Goal: Information Seeking & Learning: Learn about a topic

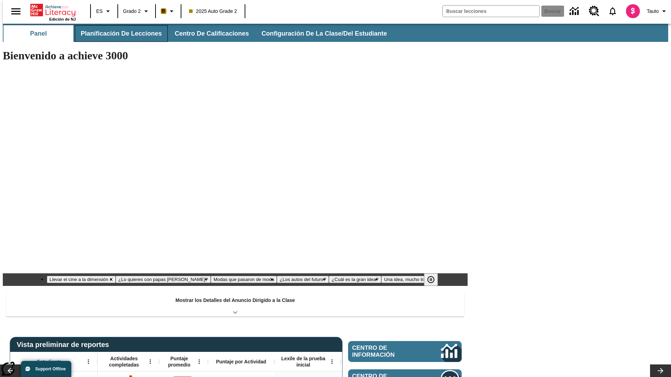
click at [117, 34] on button "Planificación de lecciones" at bounding box center [121, 33] width 93 height 17
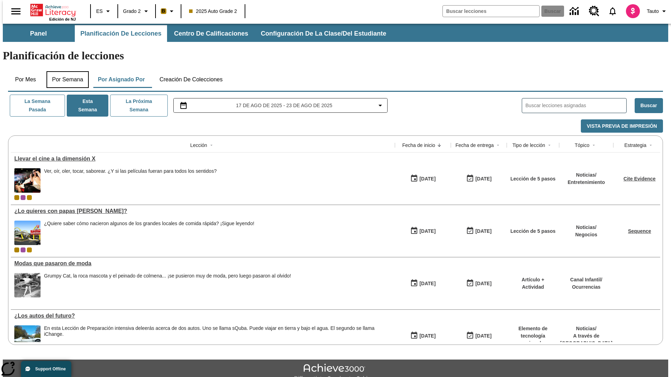
click at [65, 71] on button "Por semana" at bounding box center [67, 79] width 42 height 17
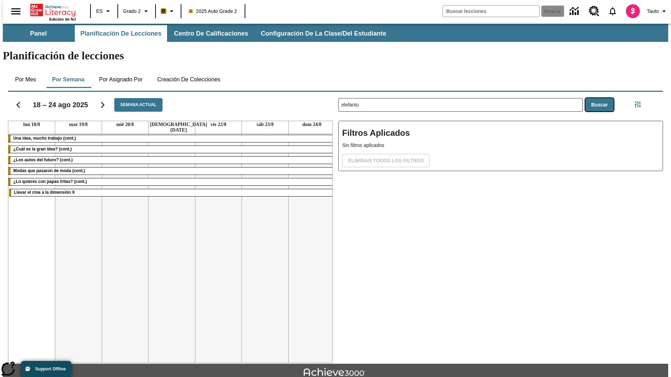
click at [601, 98] on button "Buscar" at bounding box center [599, 105] width 28 height 14
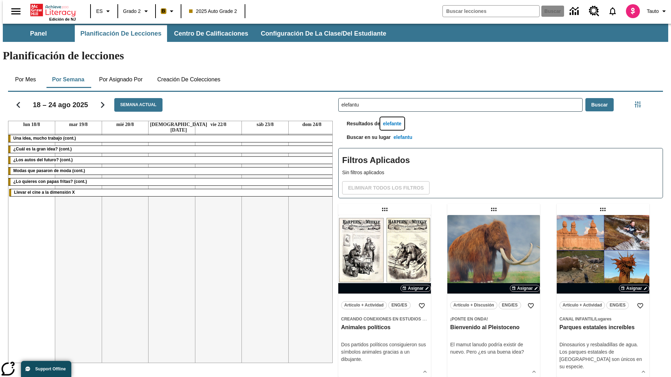
click at [393, 117] on button "elefante" at bounding box center [392, 123] width 24 height 13
type input "elefante"
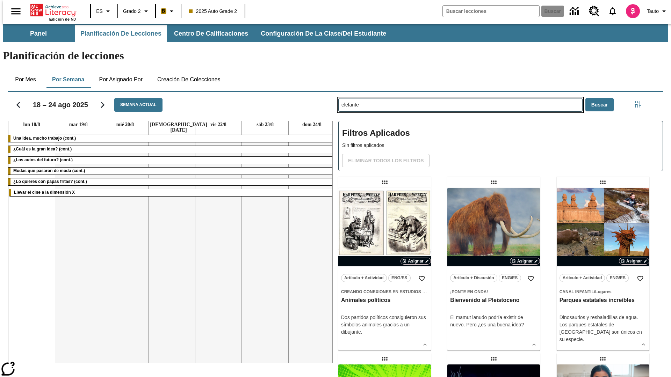
type input "elefantu"
